Goal: Task Accomplishment & Management: Use online tool/utility

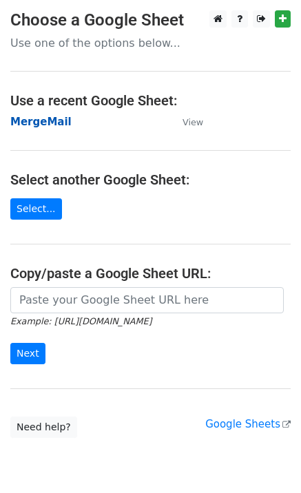
click at [56, 123] on strong "MergeMail" at bounding box center [40, 122] width 61 height 12
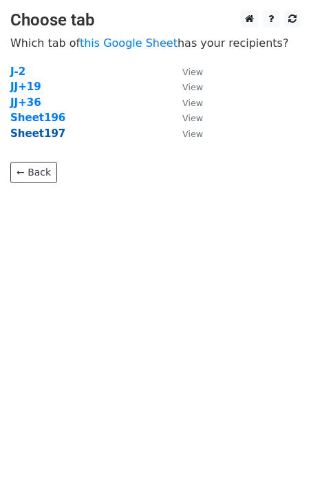
drag, startPoint x: 48, startPoint y: 138, endPoint x: 103, endPoint y: 148, distance: 55.2
click at [48, 138] on strong "Sheet197" at bounding box center [37, 133] width 55 height 12
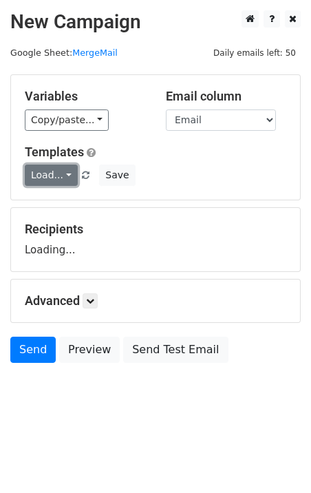
click at [53, 173] on link "Load..." at bounding box center [51, 175] width 53 height 21
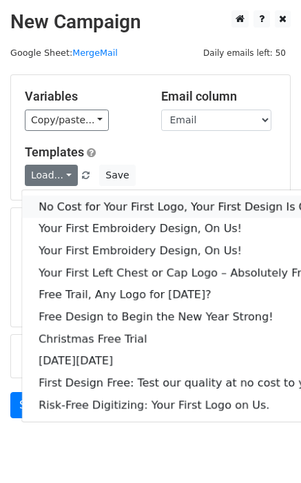
click at [78, 196] on link "No Cost for Your First Logo, Your First Design Is On Us!" at bounding box center [187, 207] width 330 height 22
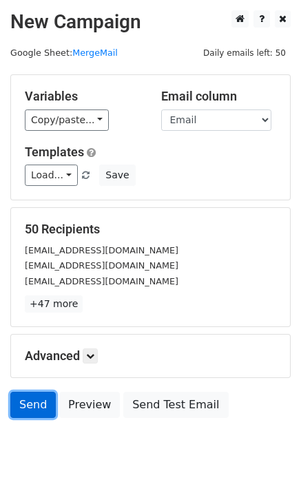
click at [17, 401] on link "Send" at bounding box center [32, 405] width 45 height 26
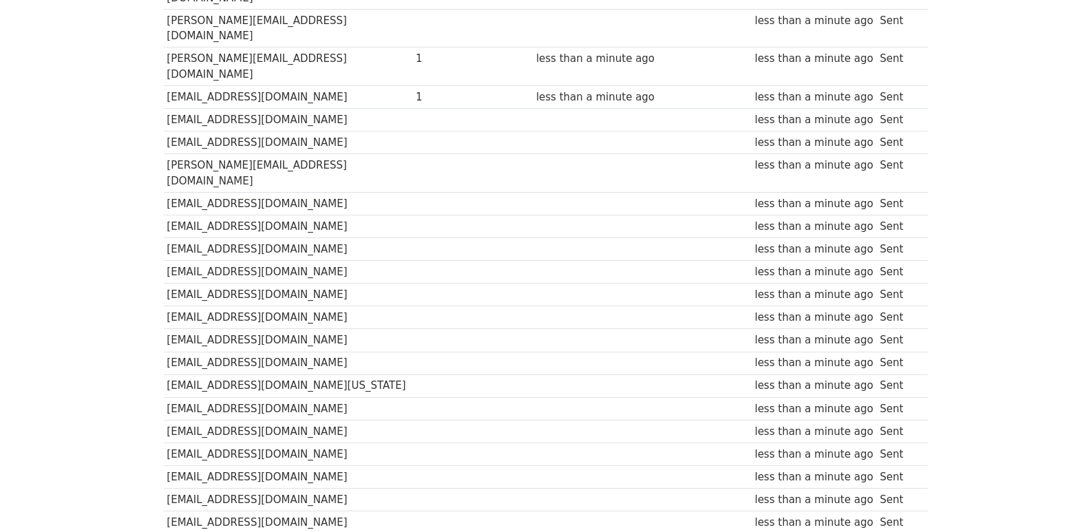
scroll to position [958, 0]
